Goal: Check status: Check status

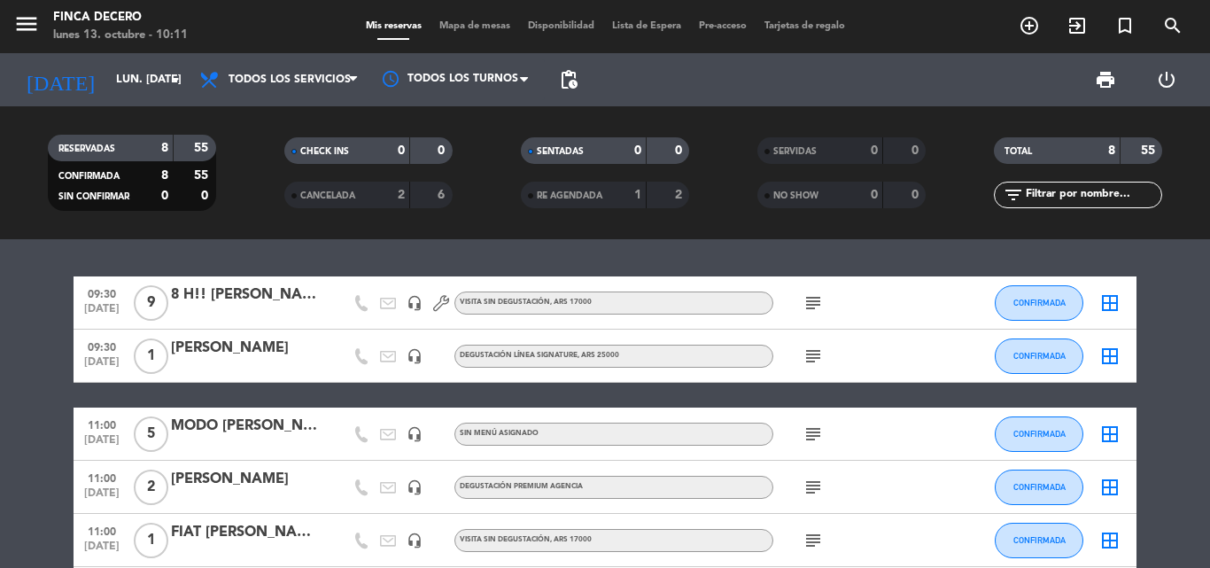
scroll to position [89, 0]
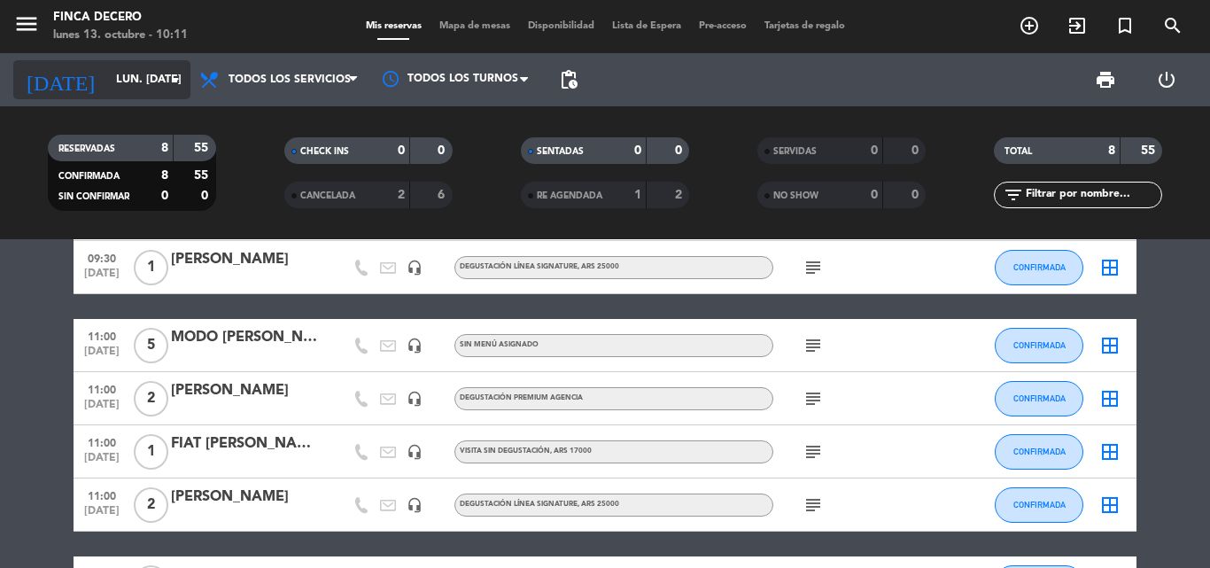
click at [144, 82] on input "lun. [DATE]" at bounding box center [182, 80] width 150 height 30
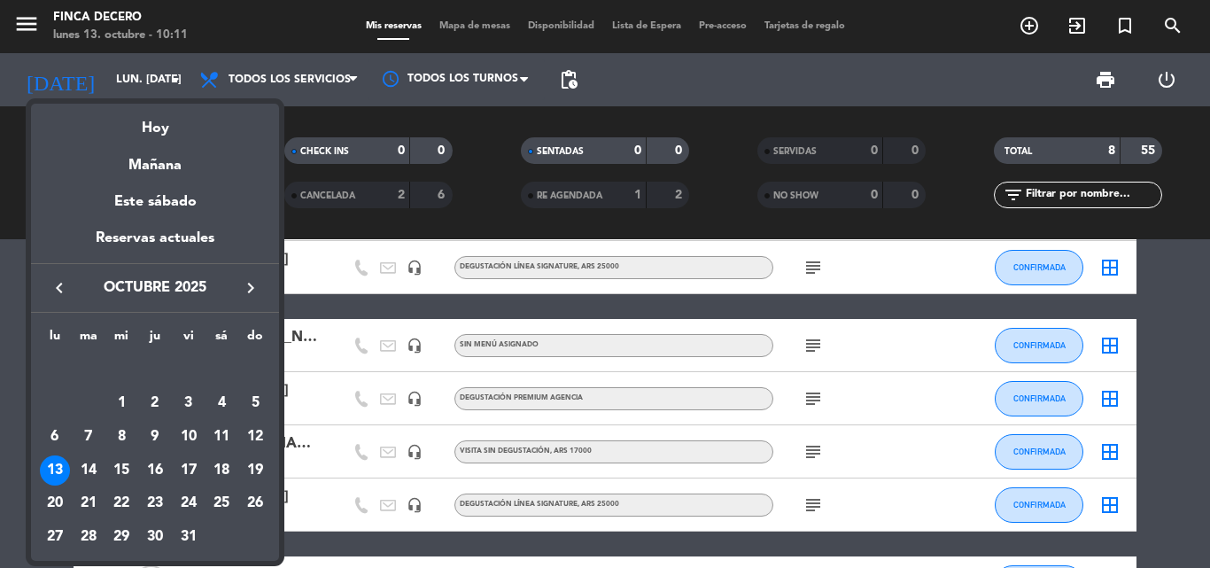
click at [65, 285] on icon "keyboard_arrow_left" at bounding box center [59, 287] width 21 height 21
click at [254, 287] on icon "keyboard_arrow_right" at bounding box center [250, 287] width 21 height 21
click at [224, 429] on div "11" at bounding box center [221, 437] width 30 height 30
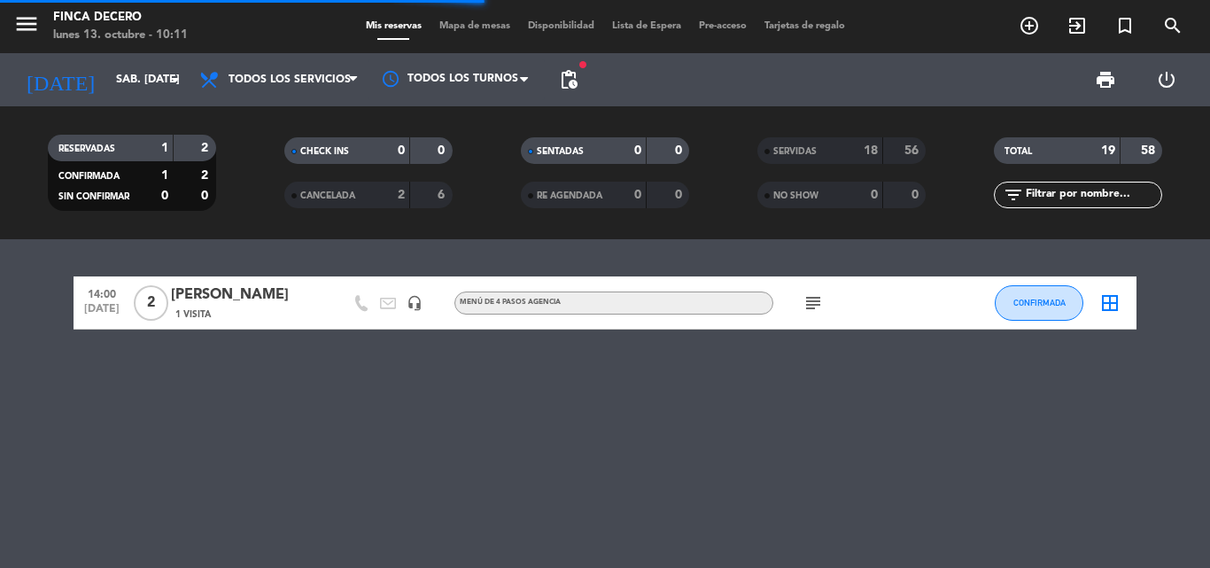
scroll to position [0, 0]
click at [811, 312] on icon "subject" at bounding box center [813, 302] width 21 height 21
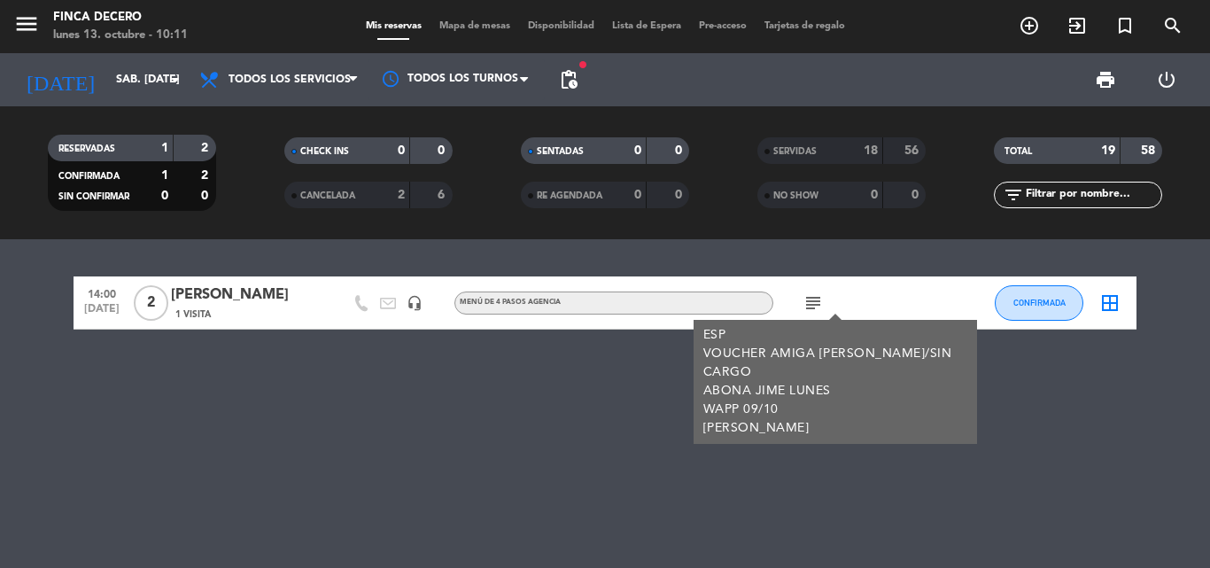
drag, startPoint x: 787, startPoint y: 393, endPoint x: 727, endPoint y: 396, distance: 59.5
click at [727, 396] on div "ESP VOUCHER AMIGA [PERSON_NAME]/SIN CARGO [PERSON_NAME] LUNES WAPP 09/10 [PERSO…" at bounding box center [836, 382] width 265 height 112
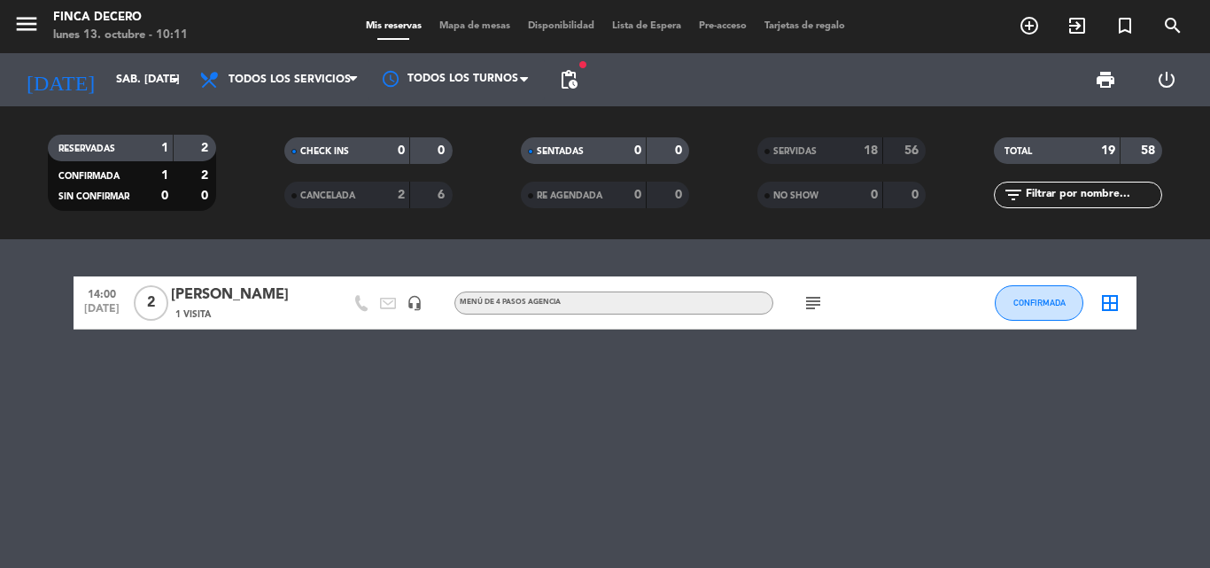
click at [474, 416] on div "14:00 [DATE] 2 [PERSON_NAME] 1 Visita headset_mic MENÚ DE 4 PASOS AGENCIA subje…" at bounding box center [605, 403] width 1210 height 329
click at [107, 75] on input "sáb. [DATE]" at bounding box center [182, 80] width 150 height 30
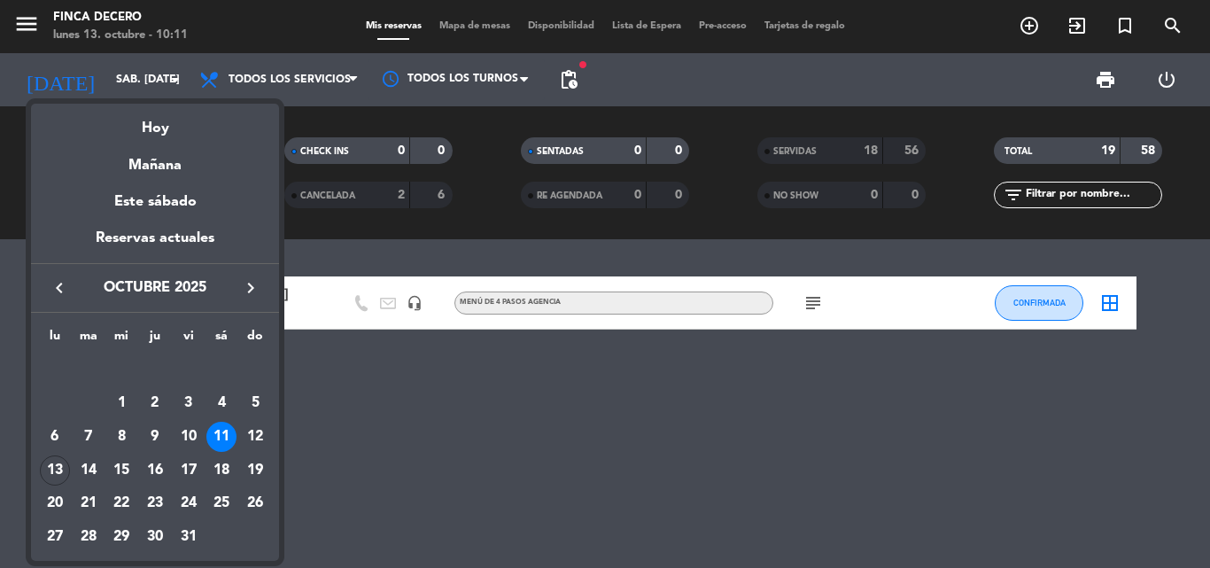
click at [54, 291] on icon "keyboard_arrow_left" at bounding box center [59, 287] width 21 height 21
click at [236, 289] on button "keyboard_arrow_right" at bounding box center [251, 287] width 32 height 23
click at [213, 402] on div "4" at bounding box center [221, 403] width 30 height 30
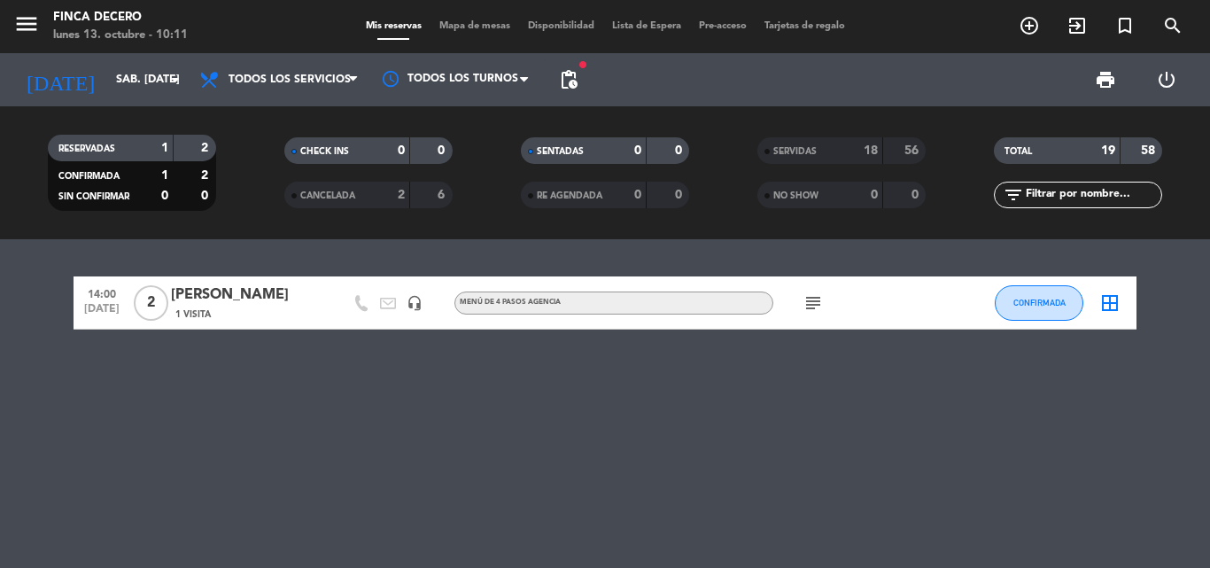
type input "sáb. [DATE]"
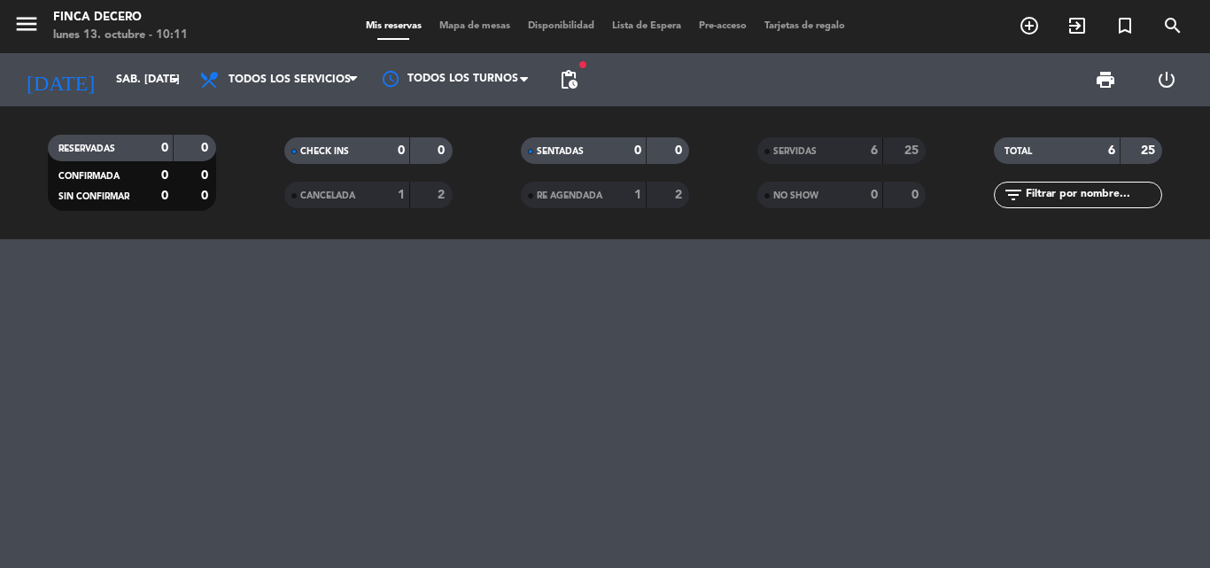
click at [343, 191] on span "CANCELADA" at bounding box center [327, 195] width 55 height 9
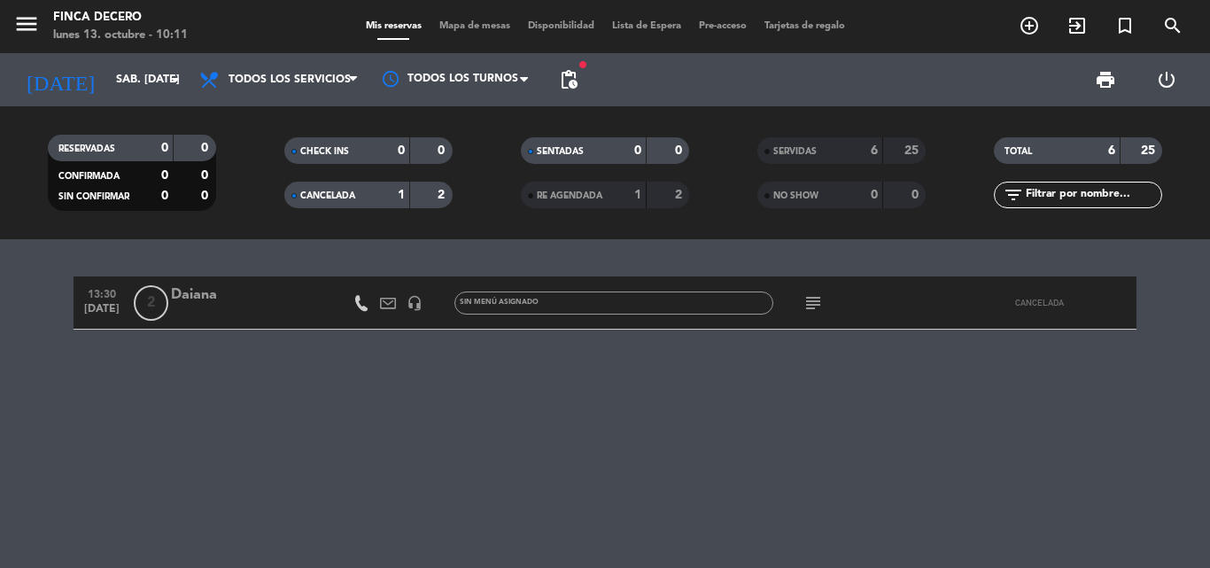
click at [233, 276] on div "13:30 [DATE] 2 Daiana headset_mic Sin menú asignado subject CANCELADA" at bounding box center [605, 302] width 1063 height 53
click at [207, 301] on div "Daiana" at bounding box center [246, 295] width 151 height 23
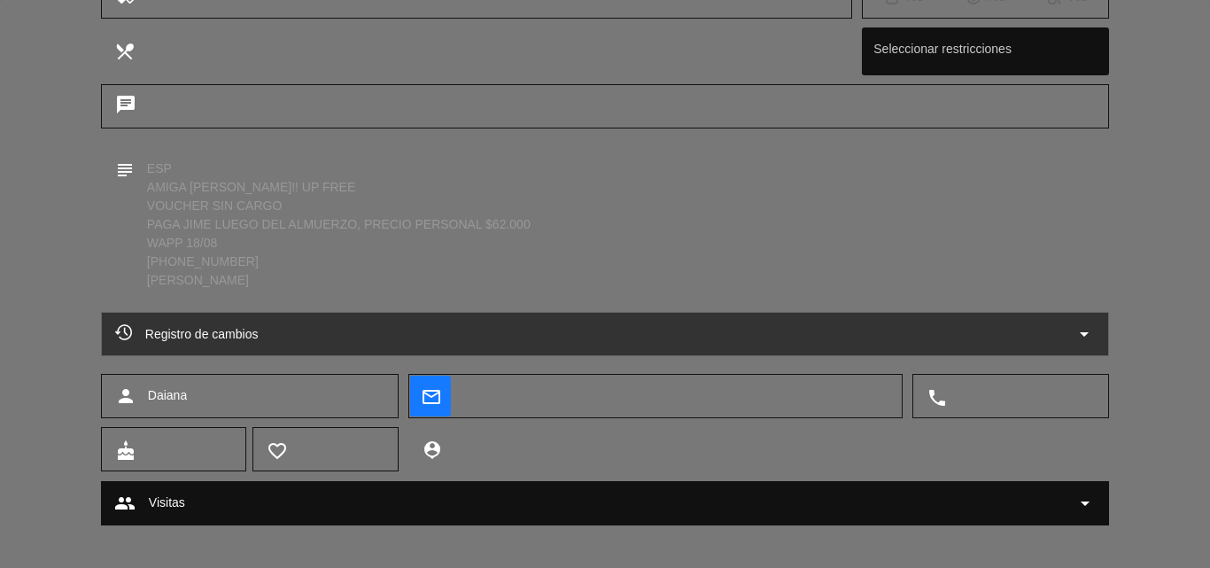
scroll to position [354, 0]
